Goal: Task Accomplishment & Management: Use online tool/utility

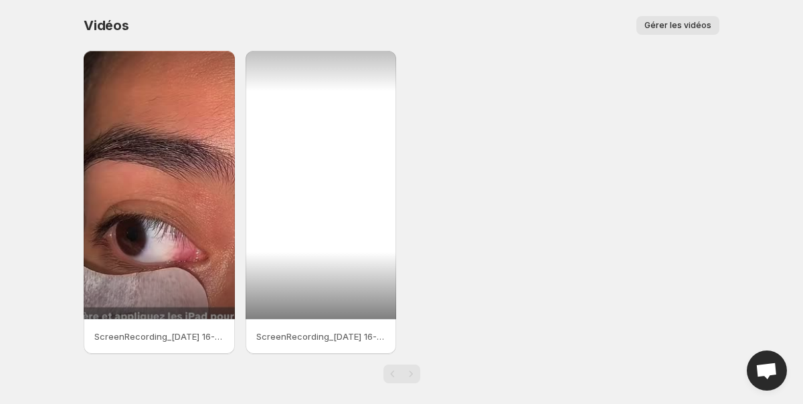
scroll to position [11, 0]
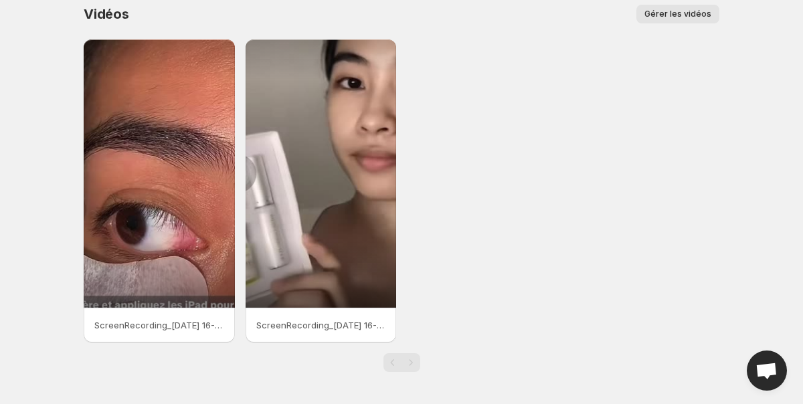
click at [683, 11] on span "Gérer les vidéos" at bounding box center [678, 14] width 67 height 11
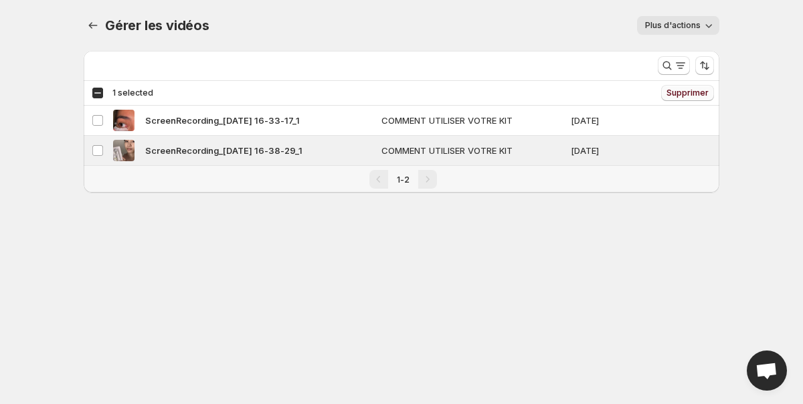
click at [679, 96] on span "Supprimer" at bounding box center [688, 93] width 42 height 11
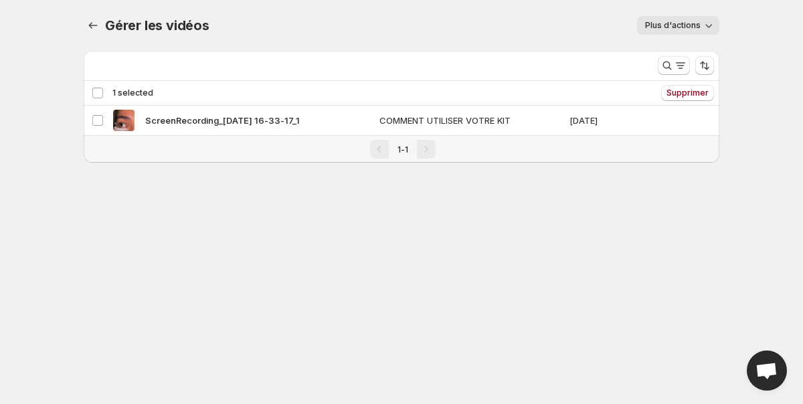
click at [702, 20] on icon "button" at bounding box center [708, 25] width 13 height 13
click at [92, 27] on icon "Gérer les vidéos" at bounding box center [92, 25] width 13 height 13
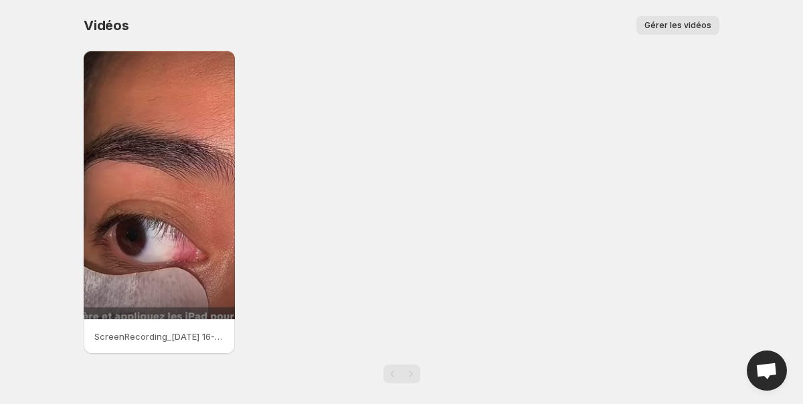
click at [683, 21] on span "Gérer les vidéos" at bounding box center [678, 25] width 67 height 11
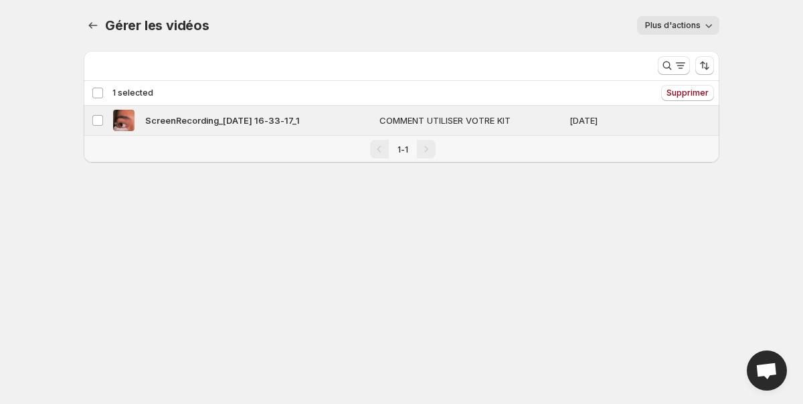
click at [101, 98] on div "Deselect vidéo 1 selected" at bounding box center [123, 93] width 62 height 12
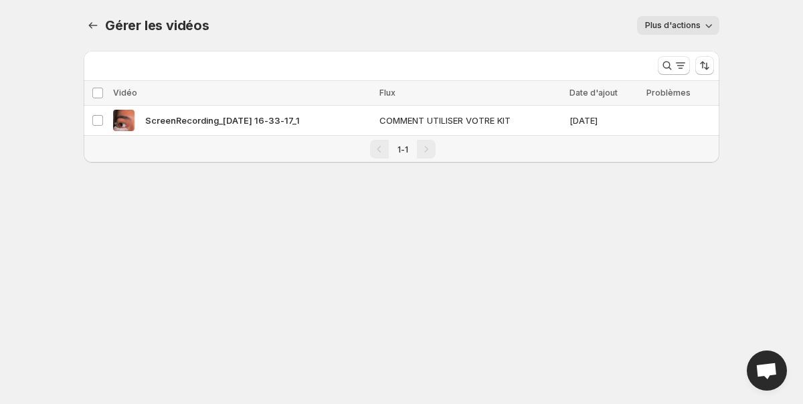
click at [709, 29] on icon "button" at bounding box center [708, 25] width 13 height 13
click at [709, 48] on span "Régénérer les aperçus manquants" at bounding box center [695, 59] width 96 height 24
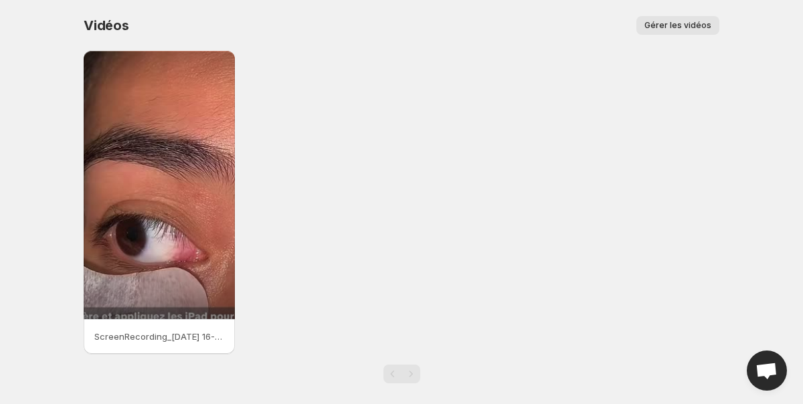
scroll to position [11, 0]
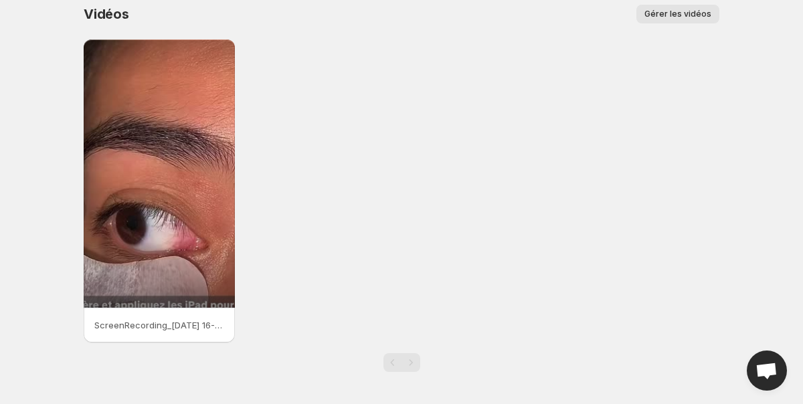
click at [398, 353] on div "Pagination" at bounding box center [392, 362] width 19 height 19
click at [169, 317] on div "ScreenRecording_[DATE] 16-33-17_1" at bounding box center [159, 325] width 151 height 35
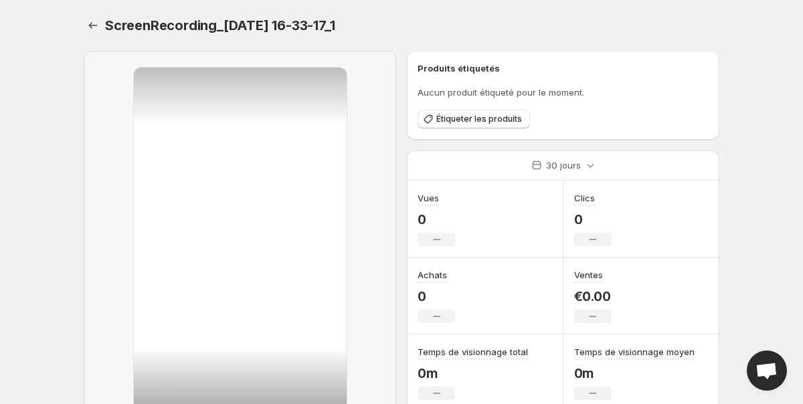
scroll to position [52, 0]
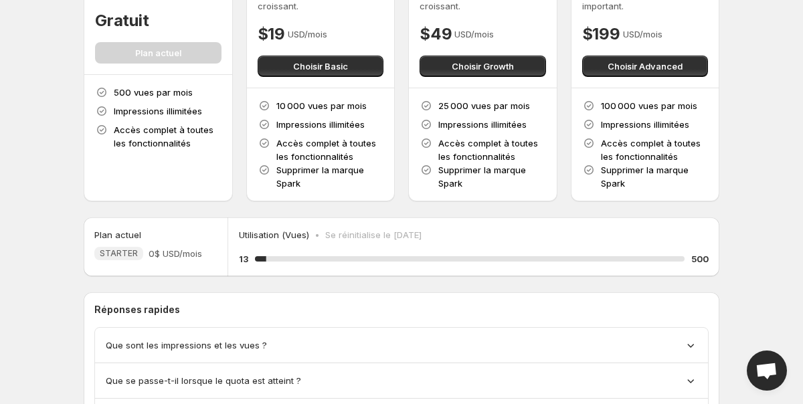
scroll to position [116, 0]
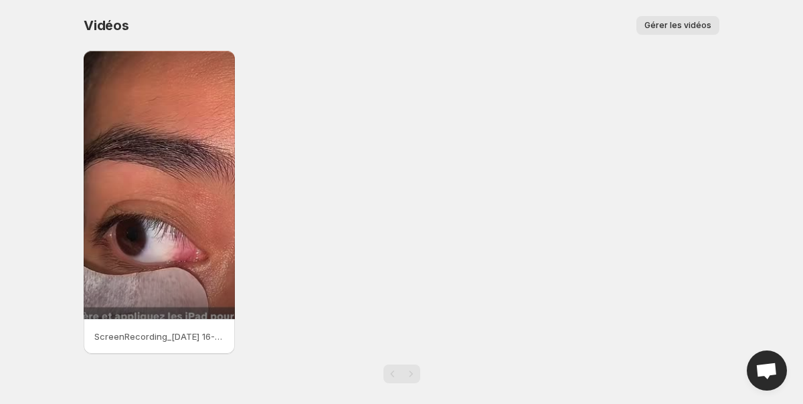
scroll to position [11, 0]
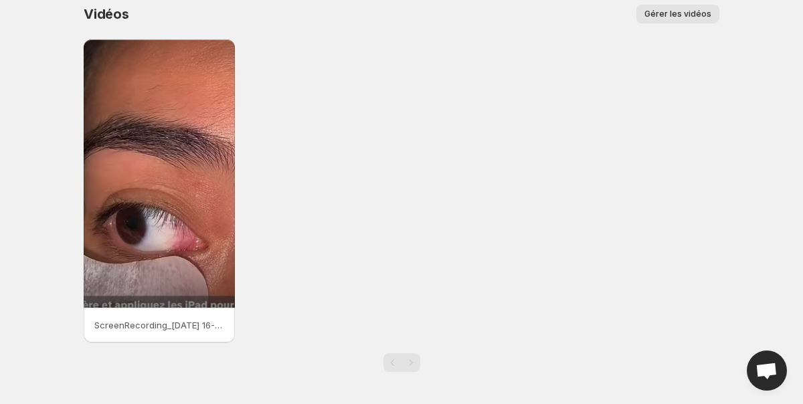
click at [689, 17] on span "Gérer les vidéos" at bounding box center [678, 14] width 67 height 11
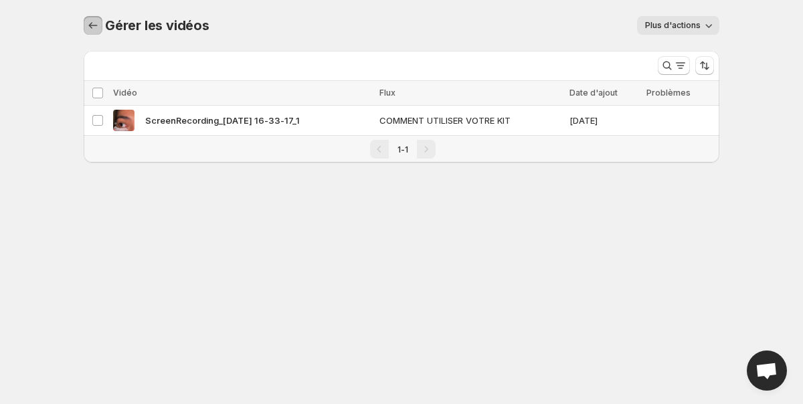
click at [90, 25] on icon "Gérer les vidéos" at bounding box center [93, 25] width 9 height 7
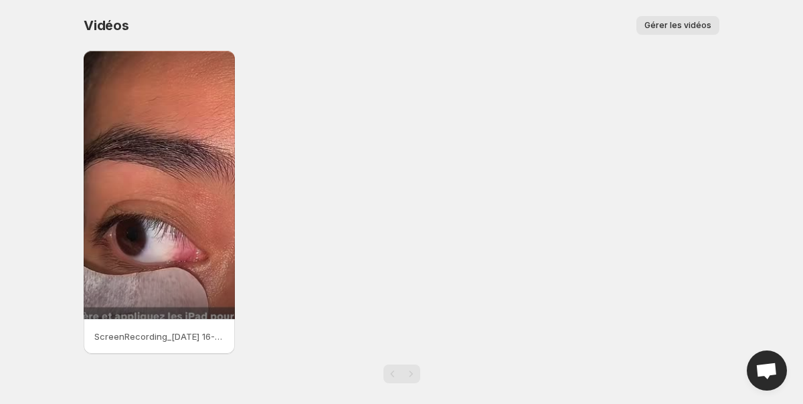
click at [354, 169] on div "ScreenRecording_[DATE] 16-33-17_1" at bounding box center [402, 202] width 636 height 303
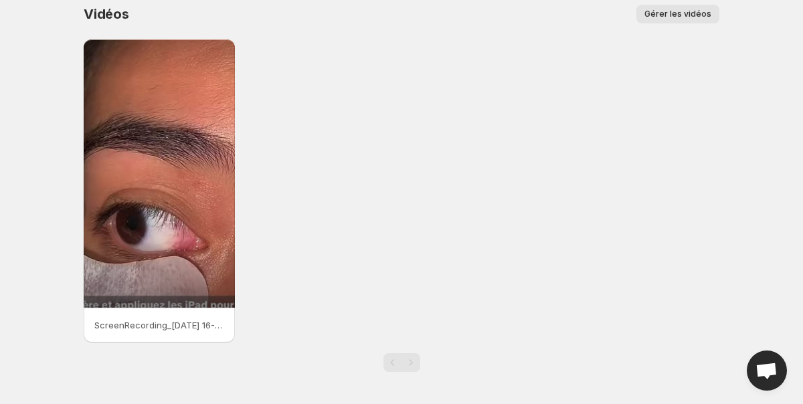
scroll to position [11, 0]
click at [671, 20] on button "Gérer les vidéos" at bounding box center [677, 14] width 83 height 19
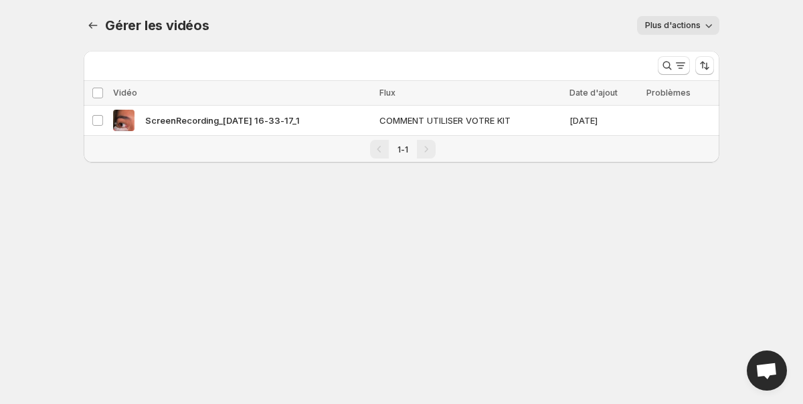
click at [285, 99] on div "Vidéo" at bounding box center [242, 92] width 258 height 13
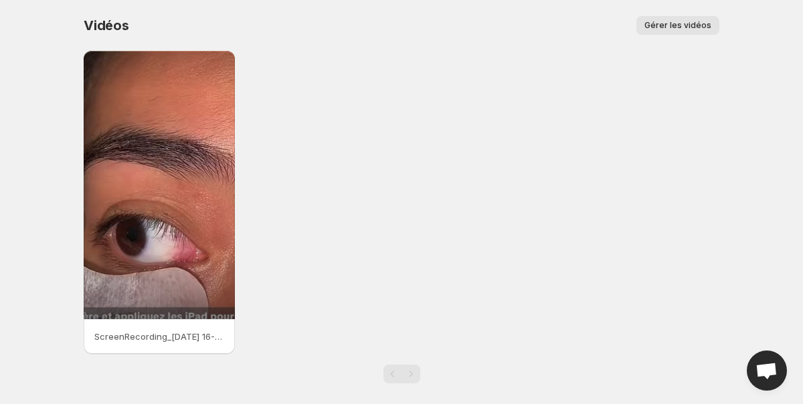
click at [673, 21] on span "Gérer les vidéos" at bounding box center [678, 25] width 67 height 11
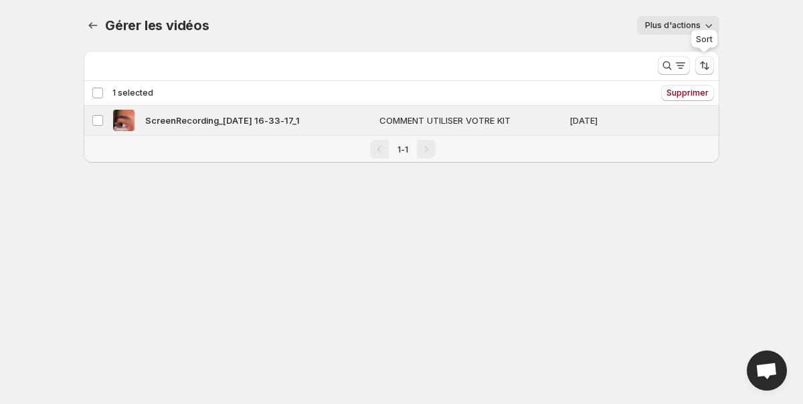
click at [703, 64] on icon "Sort the results" at bounding box center [704, 65] width 13 height 13
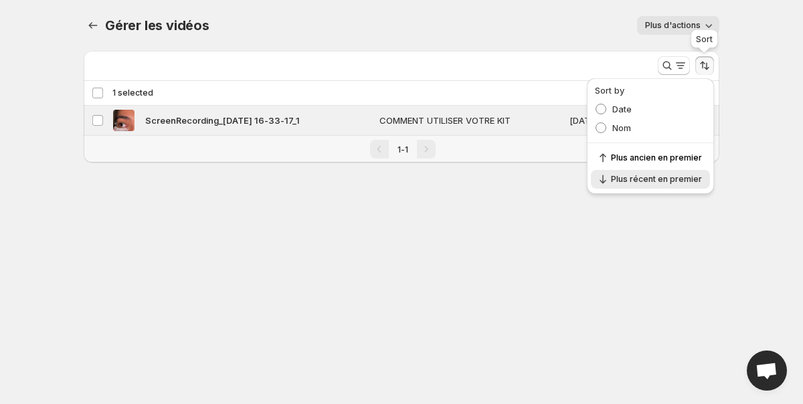
click at [702, 62] on icon "Sort the results" at bounding box center [702, 65] width 5 height 7
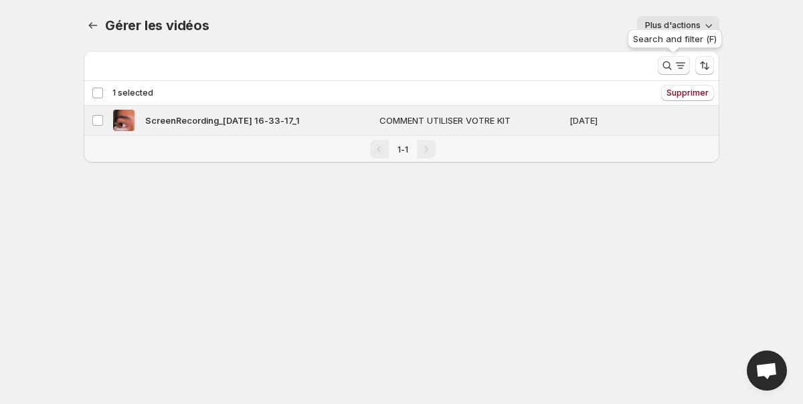
click at [669, 68] on icon "Search and filter results" at bounding box center [667, 65] width 13 height 13
click at [703, 27] on icon "button" at bounding box center [708, 25] width 13 height 13
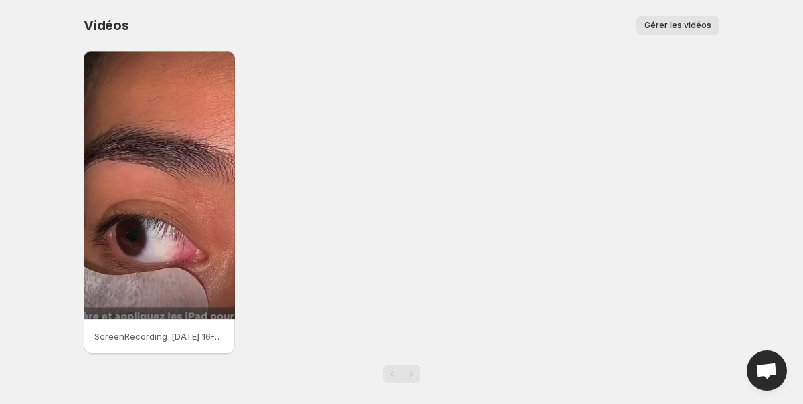
click at [177, 340] on p "ScreenRecording_[DATE] 16-33-17_1" at bounding box center [159, 336] width 130 height 13
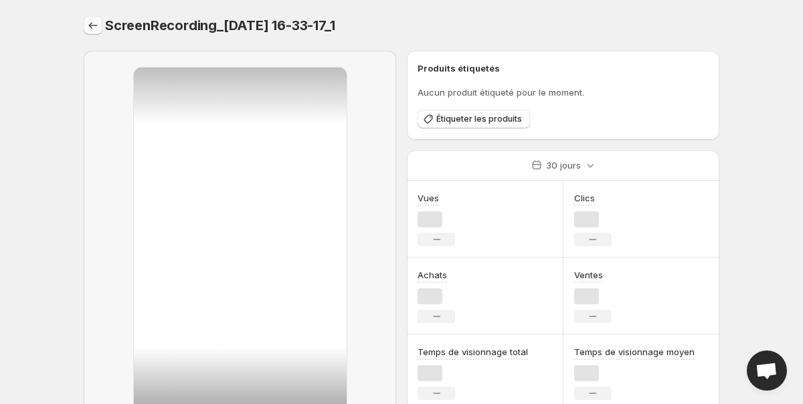
click at [96, 21] on icon "Paramètres" at bounding box center [92, 25] width 13 height 13
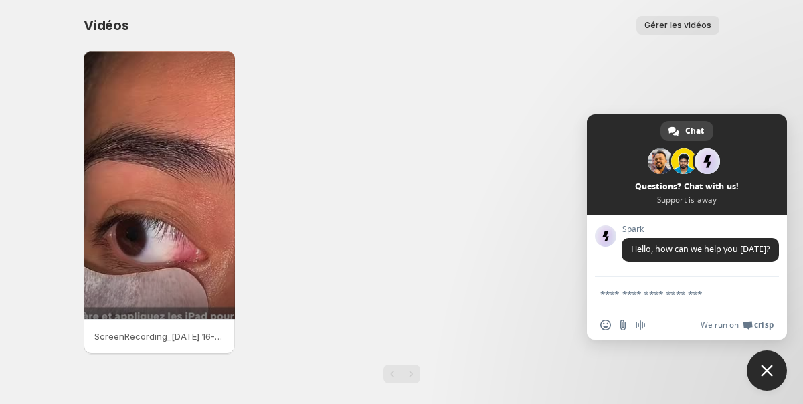
type textarea "**********"
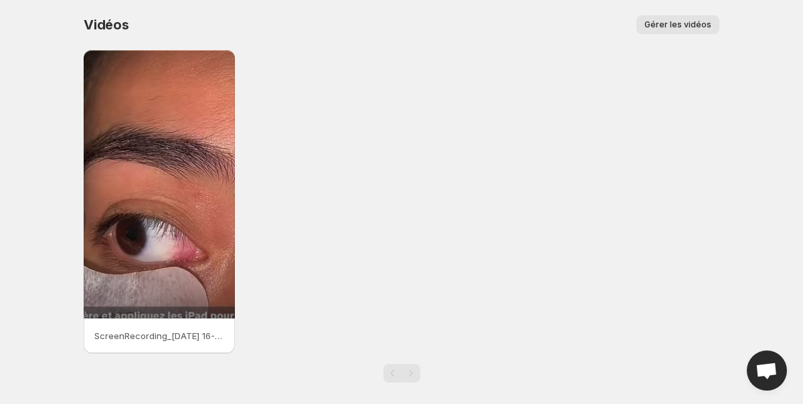
scroll to position [11, 0]
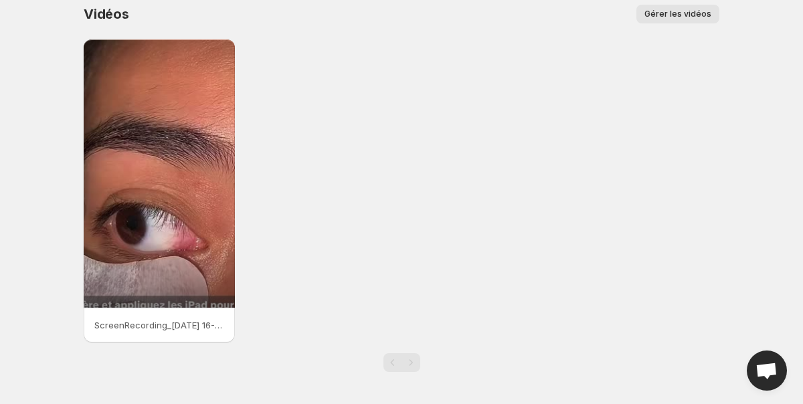
click at [762, 373] on span "Open chat" at bounding box center [767, 372] width 22 height 19
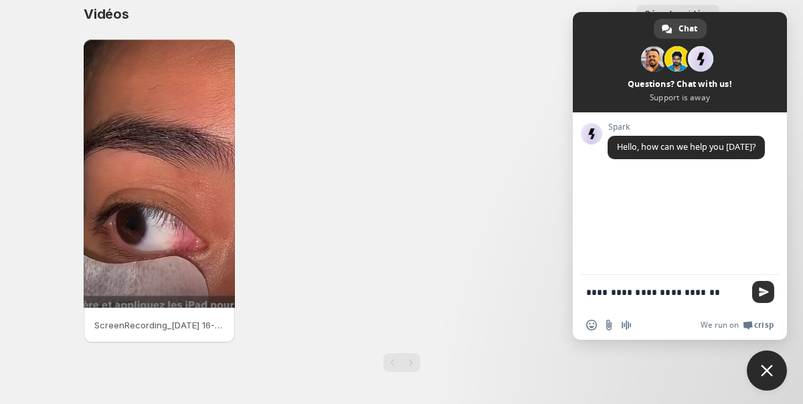
type textarea "**********"
click at [758, 296] on span "Send" at bounding box center [763, 292] width 22 height 22
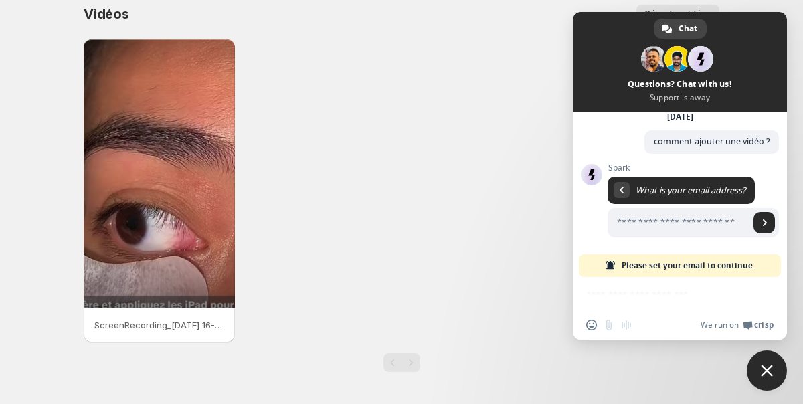
scroll to position [64, 0]
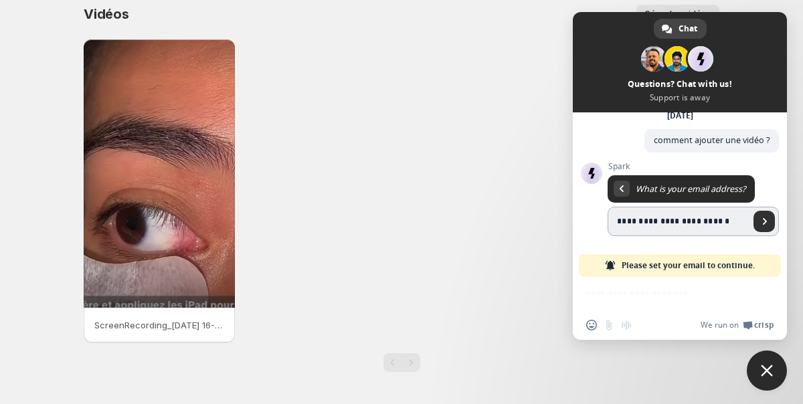
type input "**********"
click at [769, 219] on span "Send" at bounding box center [764, 221] width 21 height 21
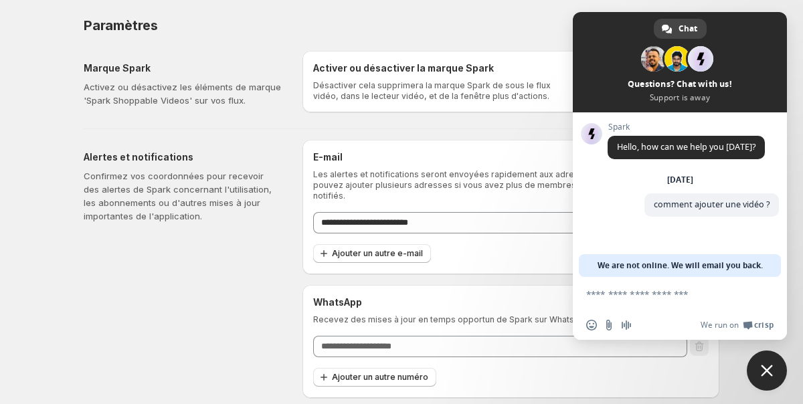
click at [274, 303] on div "Alertes et notifications Confirmez vos coordonnées pour recevoir des alertes de…" at bounding box center [188, 269] width 208 height 258
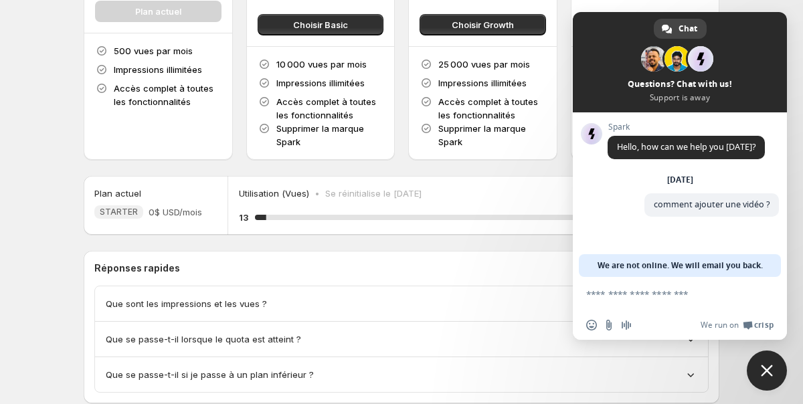
scroll to position [195, 0]
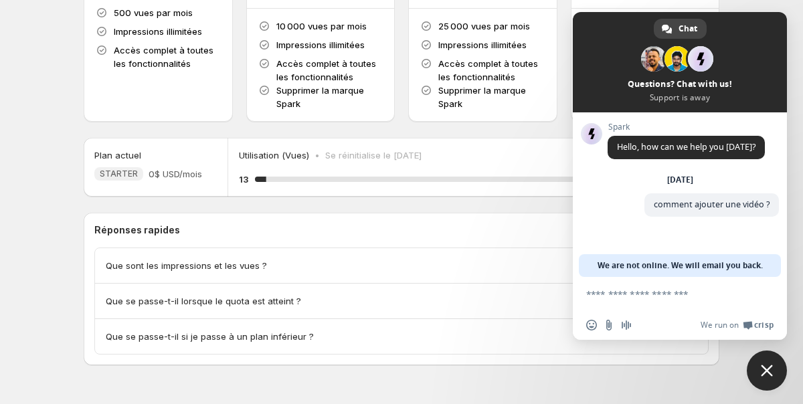
click at [780, 370] on span "Close chat" at bounding box center [767, 371] width 40 height 40
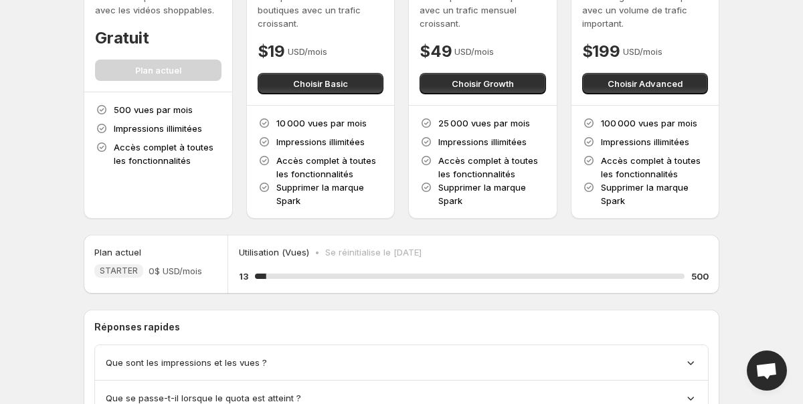
scroll to position [61, 0]
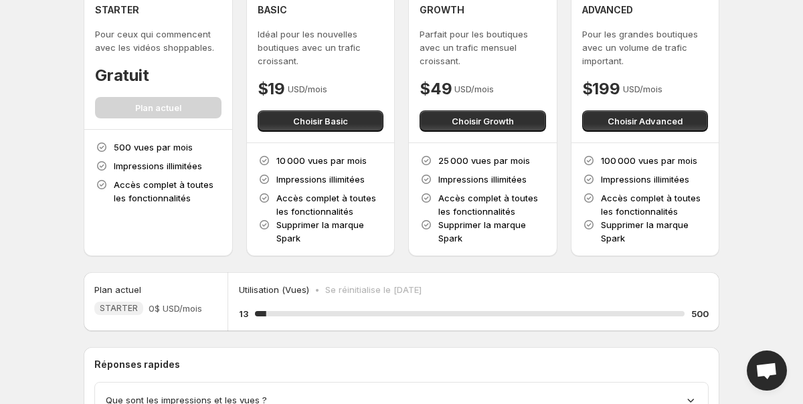
click at [120, 92] on div "STARTER Pour ceux qui commencent avec les vidéos shoppables. Gratuit Plan actuel" at bounding box center [158, 60] width 126 height 115
click at [146, 105] on div "STARTER Pour ceux qui commencent avec les vidéos shoppables. Gratuit Plan actuel" at bounding box center [158, 60] width 126 height 115
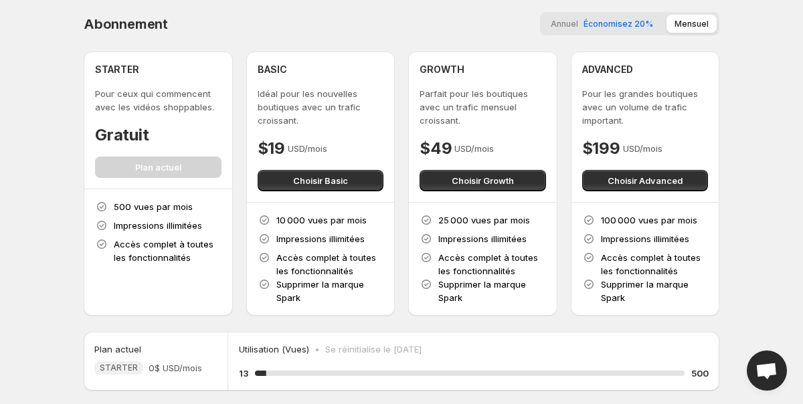
scroll to position [0, 0]
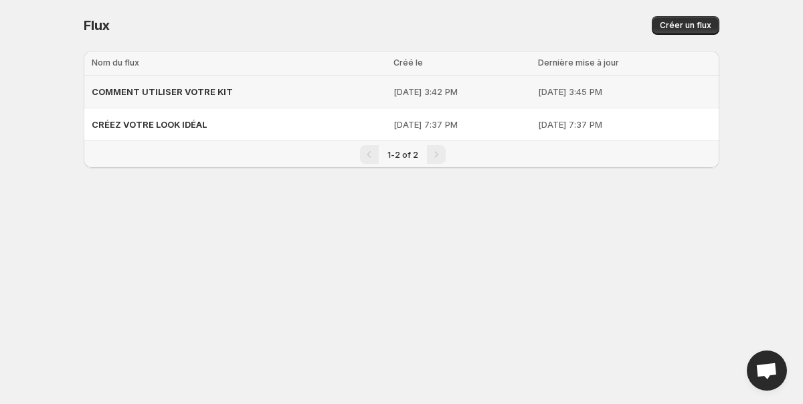
click at [254, 98] on div "COMMENT UTILISER VOTRE KIT" at bounding box center [239, 92] width 294 height 24
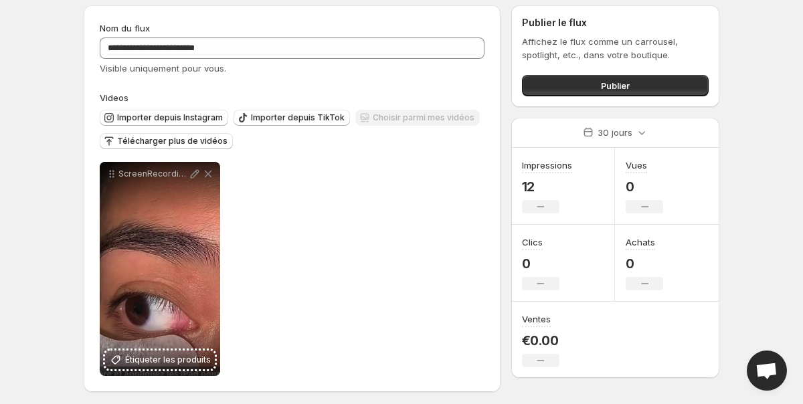
scroll to position [50, 0]
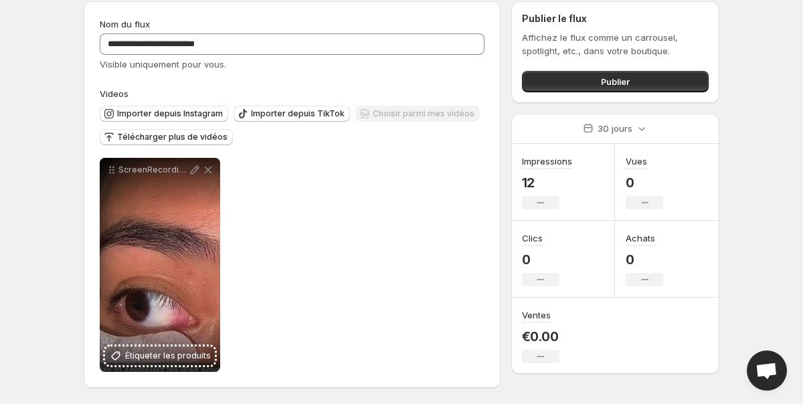
click at [396, 113] on div "Choisir parmi mes vidéos" at bounding box center [417, 115] width 124 height 18
click at [170, 139] on span "Télécharger plus de vidéos" at bounding box center [172, 137] width 110 height 11
